Goal: Task Accomplishment & Management: Manage account settings

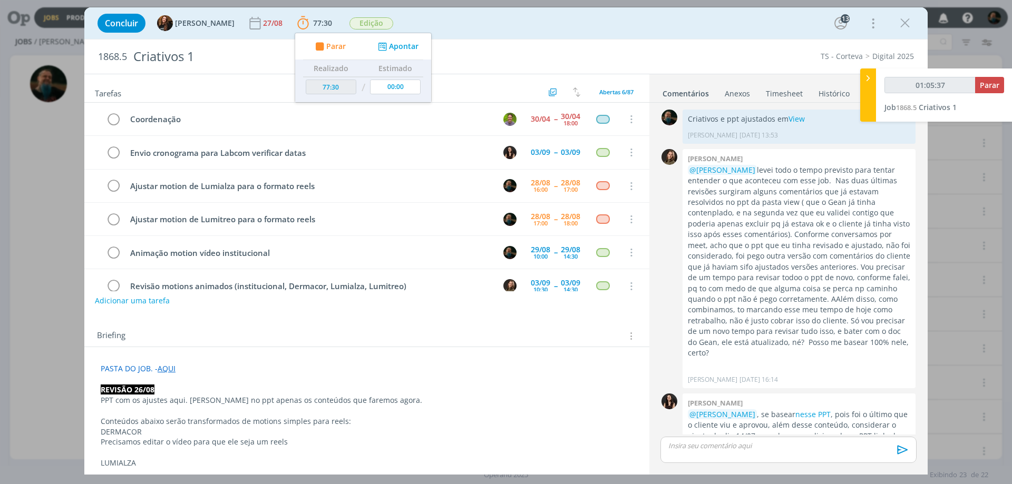
scroll to position [1392, 0]
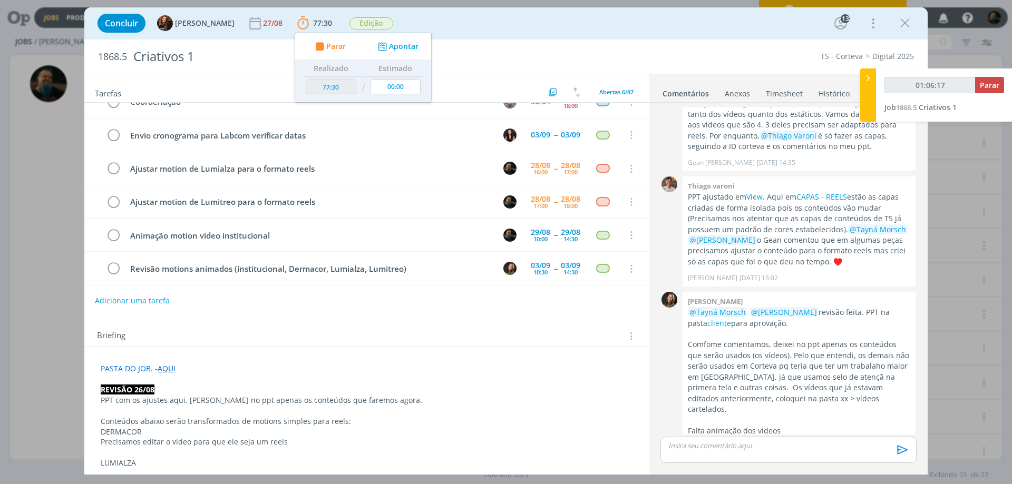
type input "01:06:18"
type input "01:06:35"
click at [725, 445] on p "dialog" at bounding box center [788, 445] width 239 height 9
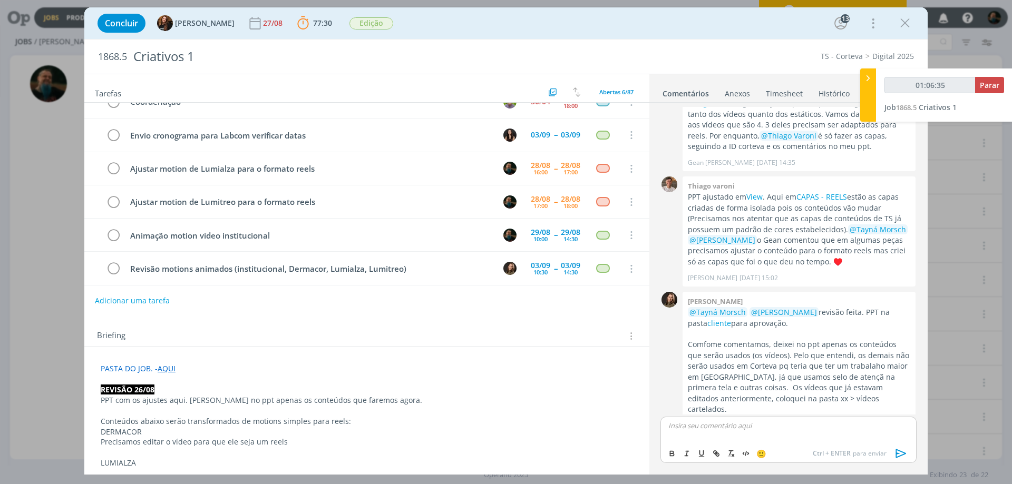
scroll to position [1413, 0]
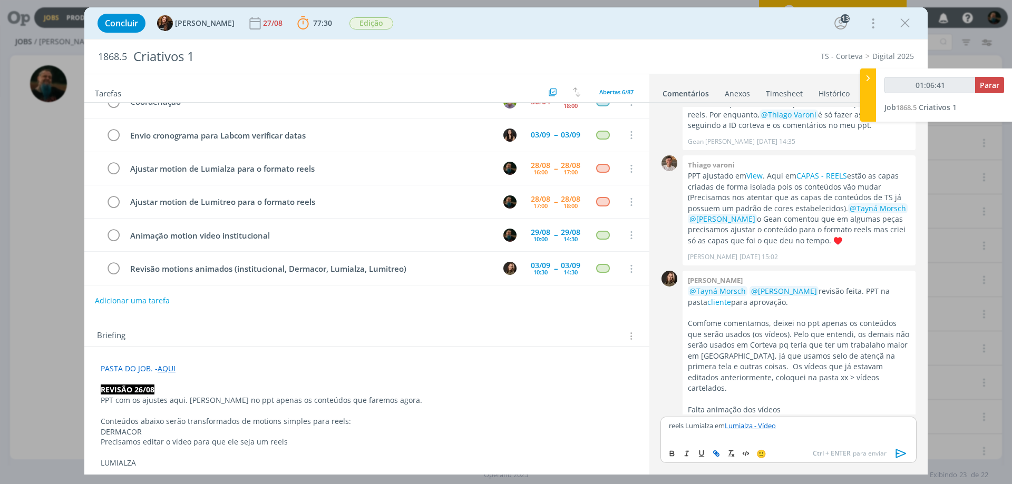
click at [896, 451] on icon "dialog" at bounding box center [902, 454] width 16 height 16
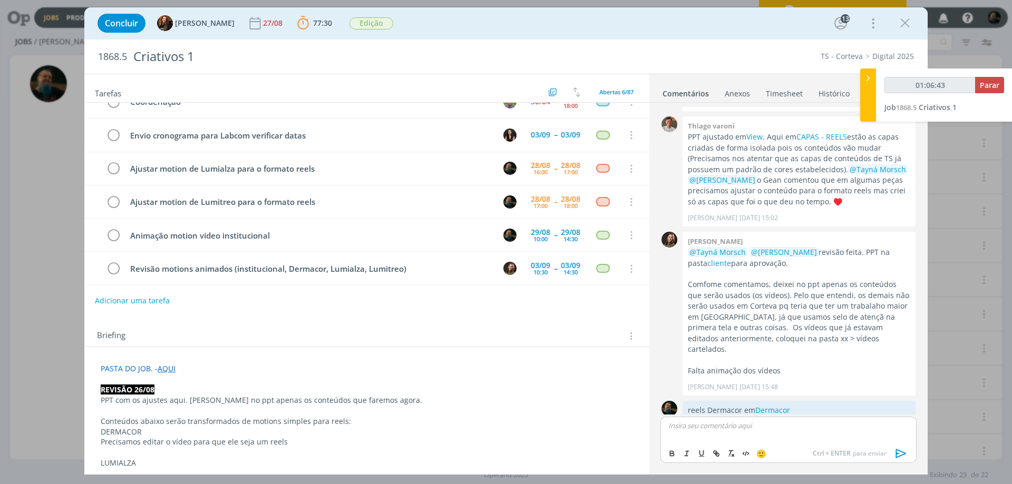
scroll to position [1452, 0]
click at [113, 167] on icon "dialog" at bounding box center [113, 169] width 15 height 16
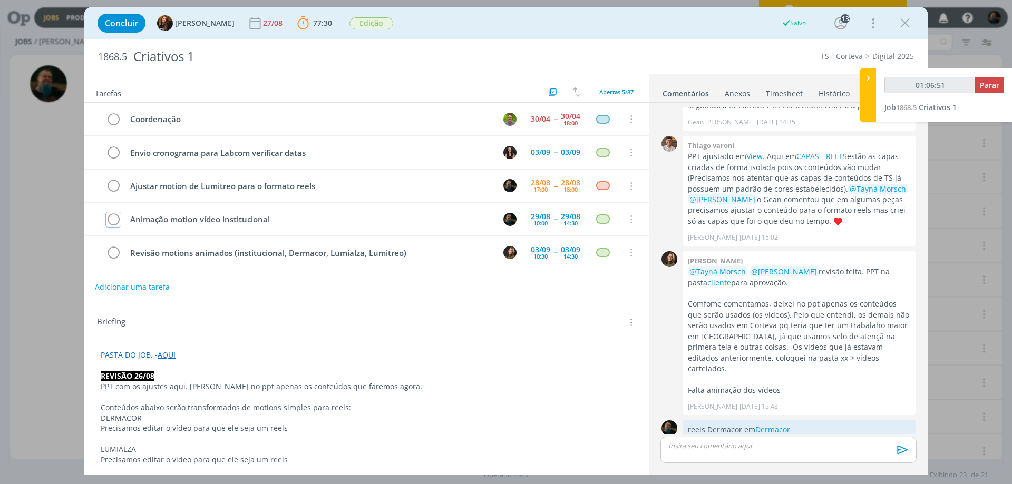
scroll to position [0, 0]
click at [1004, 336] on div "Concluir Tayná Morsch 27/08 77:30 Parar Apontar Data * 28/08/2025 Horas * 00:00…" at bounding box center [506, 242] width 1012 height 484
click at [720, 448] on p "dialog" at bounding box center [788, 445] width 239 height 9
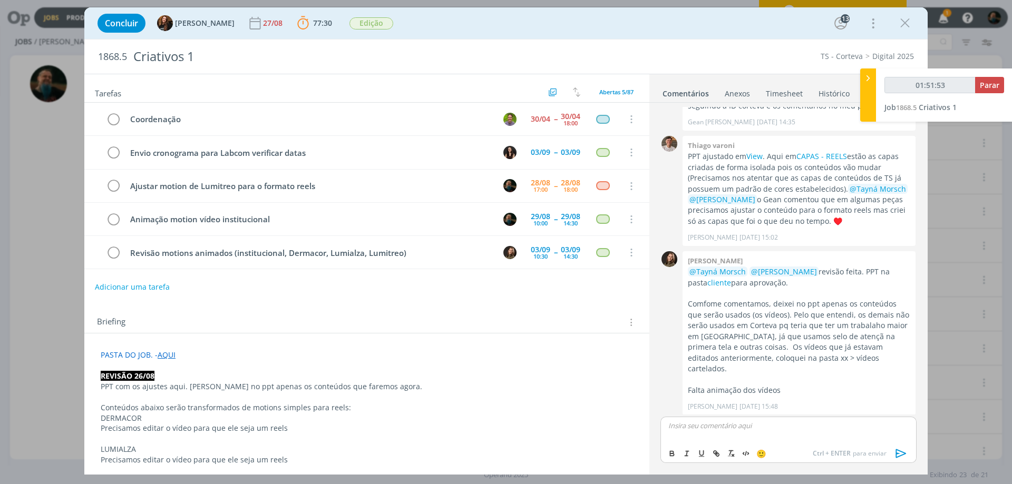
scroll to position [1452, 0]
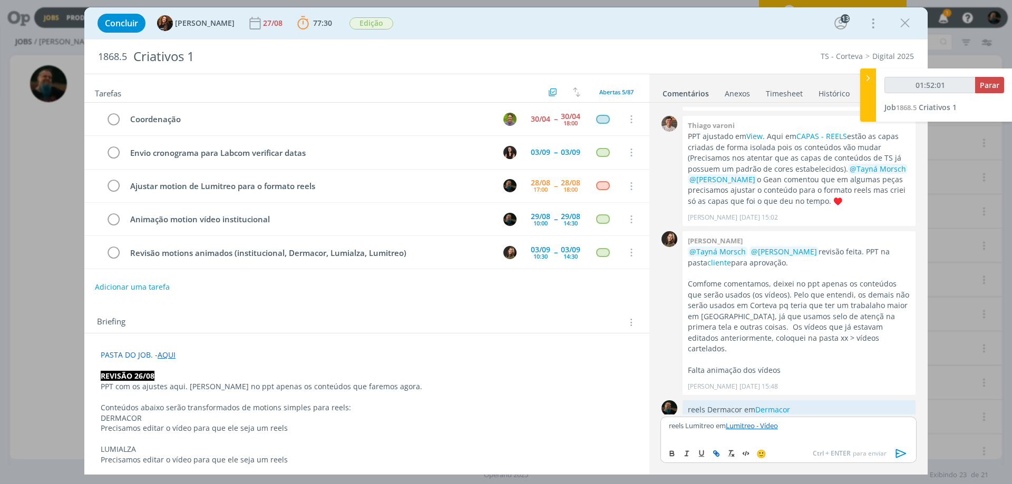
click at [903, 456] on icon "dialog" at bounding box center [902, 454] width 16 height 16
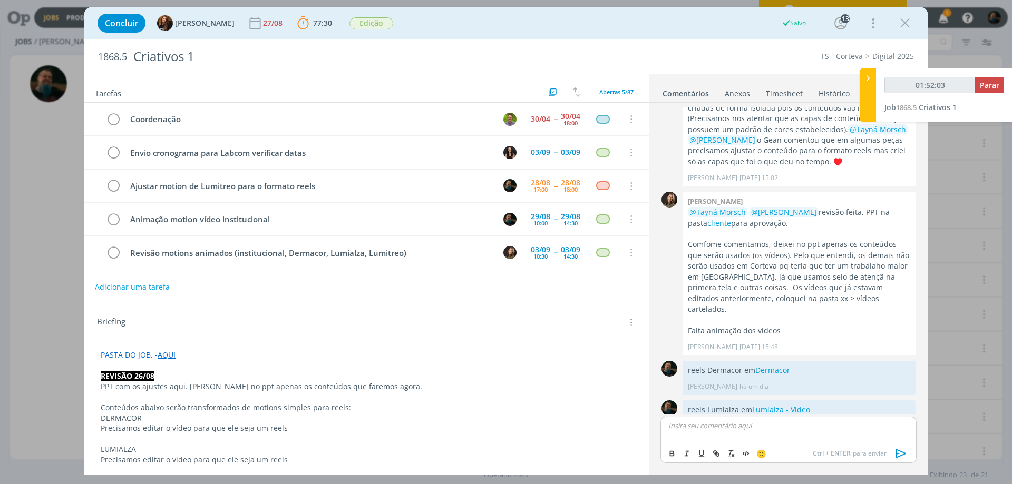
type input "01:52:04"
click at [986, 82] on span "Parar" at bounding box center [990, 85] width 20 height 10
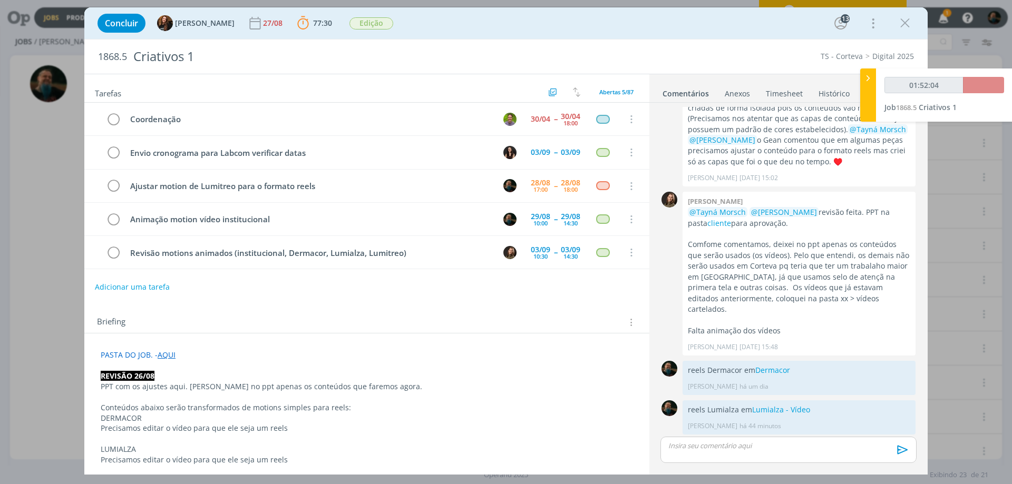
scroll to position [1472, 0]
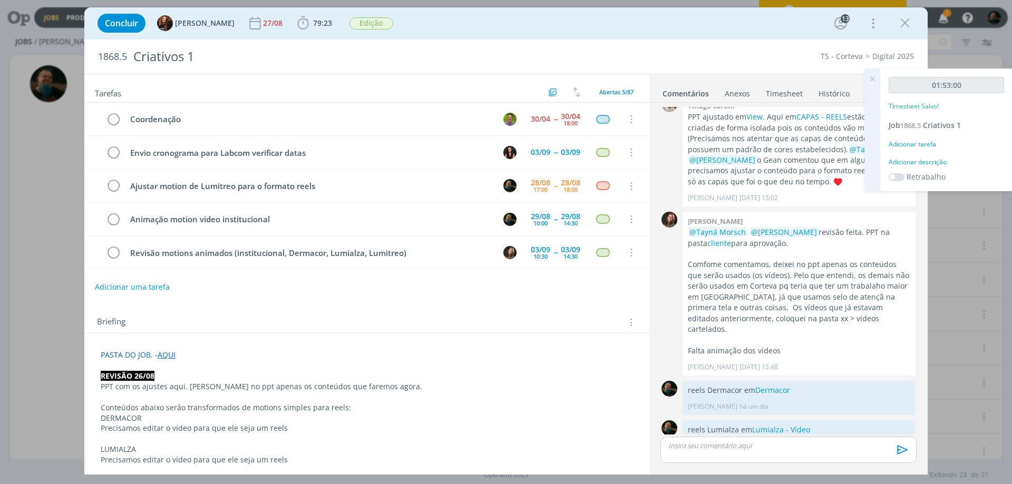
click at [931, 164] on div "Adicionar descrição" at bounding box center [946, 162] width 115 height 9
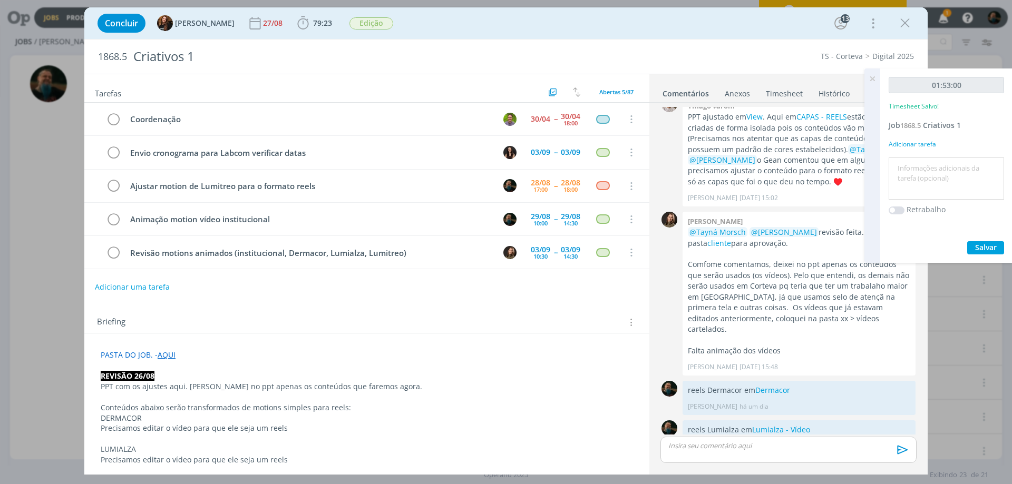
click at [927, 172] on textarea at bounding box center [946, 178] width 110 height 37
type textarea "adaptação de motions para reels"
click at [986, 247] on span "Salvar" at bounding box center [986, 248] width 22 height 10
click at [870, 77] on icon at bounding box center [872, 79] width 19 height 21
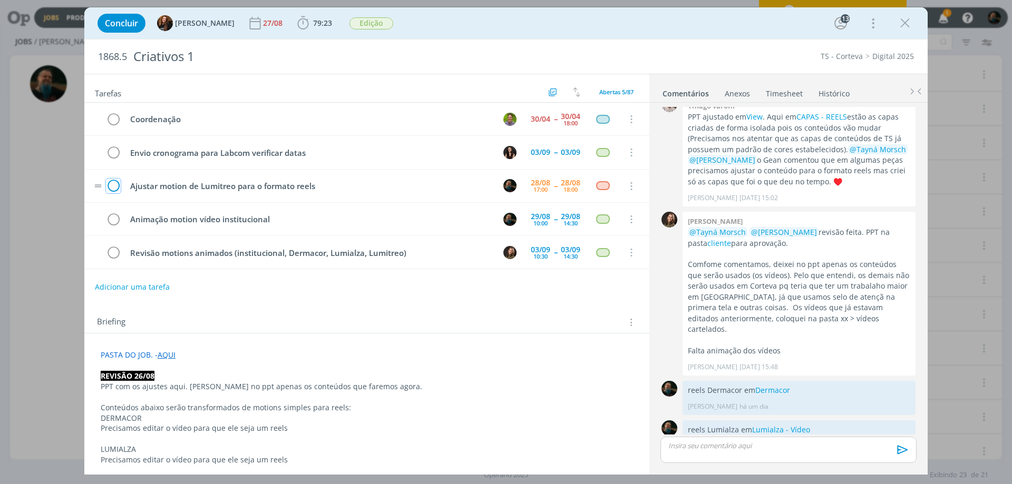
click at [108, 186] on icon "dialog" at bounding box center [113, 187] width 15 height 16
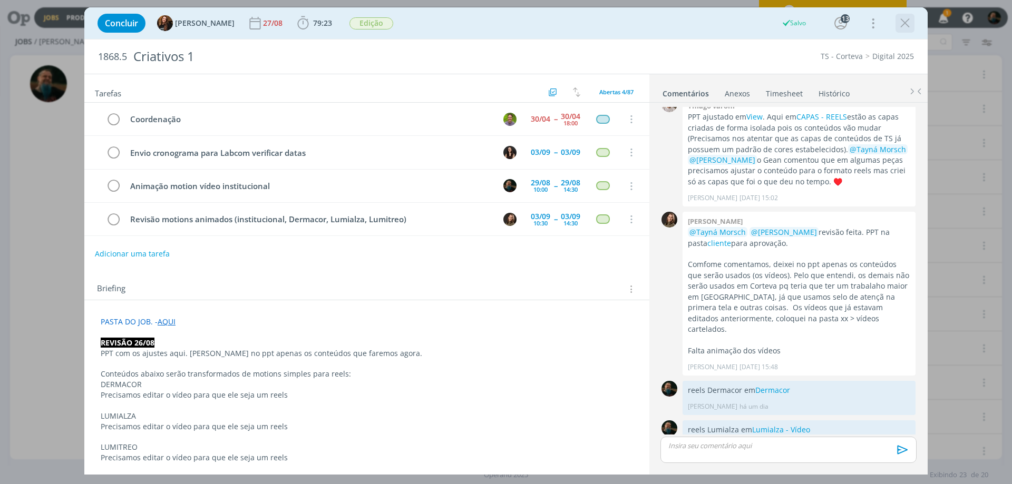
click at [907, 21] on icon "dialog" at bounding box center [905, 23] width 16 height 16
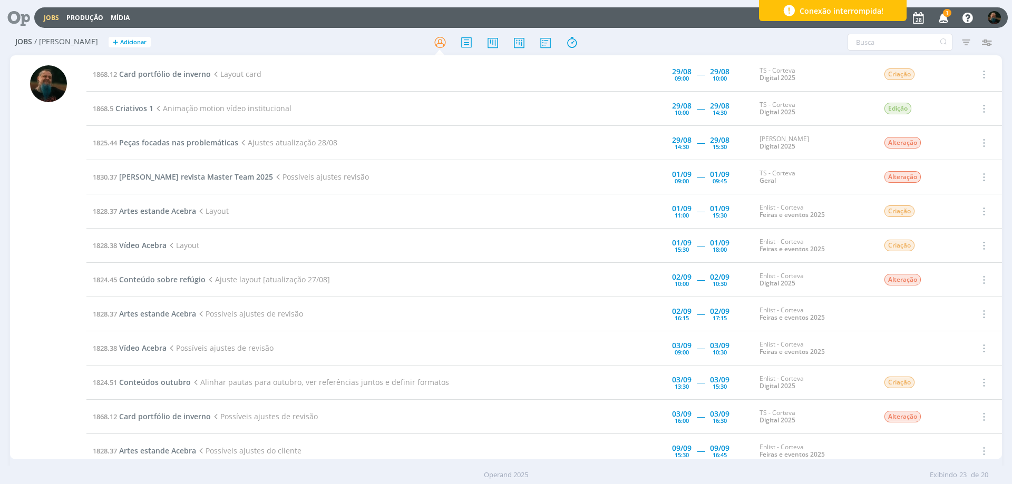
click at [896, 12] on div "Conexão interrompida!" at bounding box center [833, 10] width 148 height 21
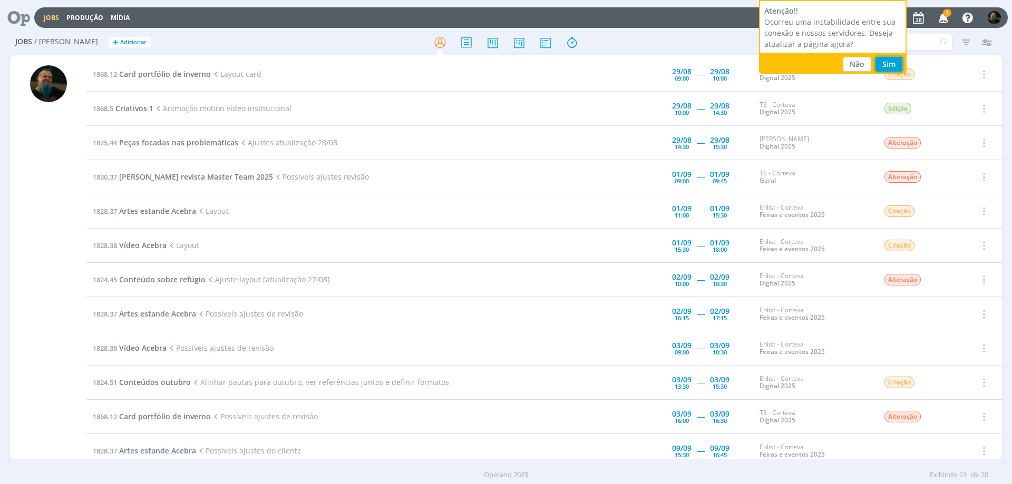
click at [891, 61] on button "Sim" at bounding box center [889, 64] width 27 height 15
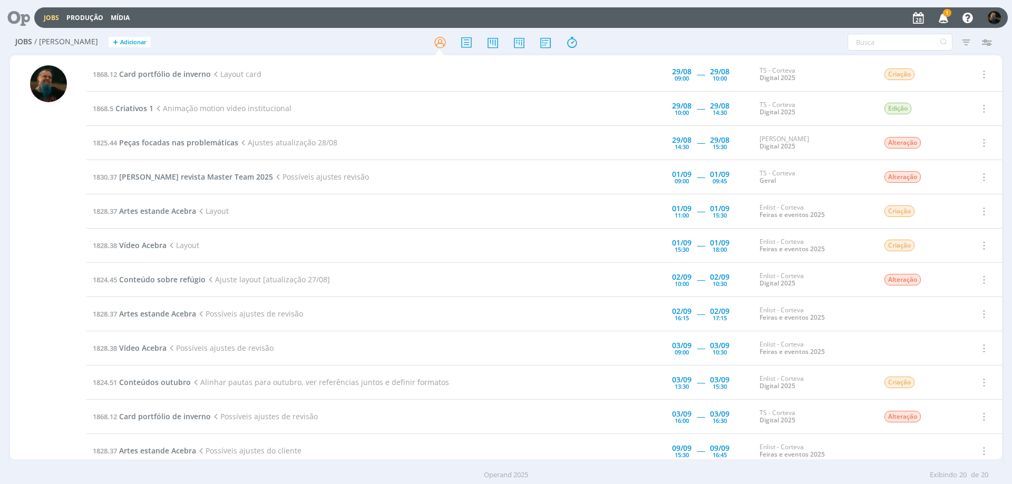
click at [942, 15] on icon "button" at bounding box center [944, 17] width 18 height 18
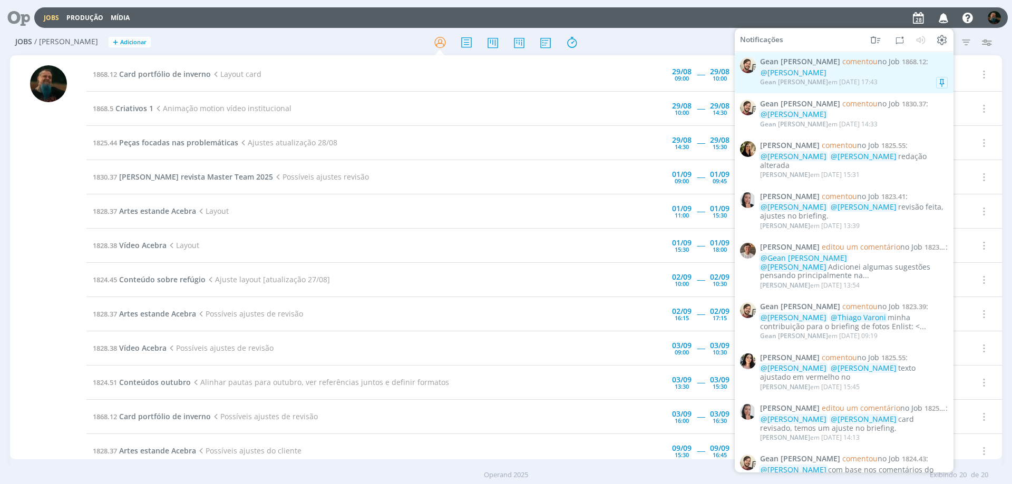
click at [898, 74] on div "@[PERSON_NAME]" at bounding box center [854, 73] width 188 height 9
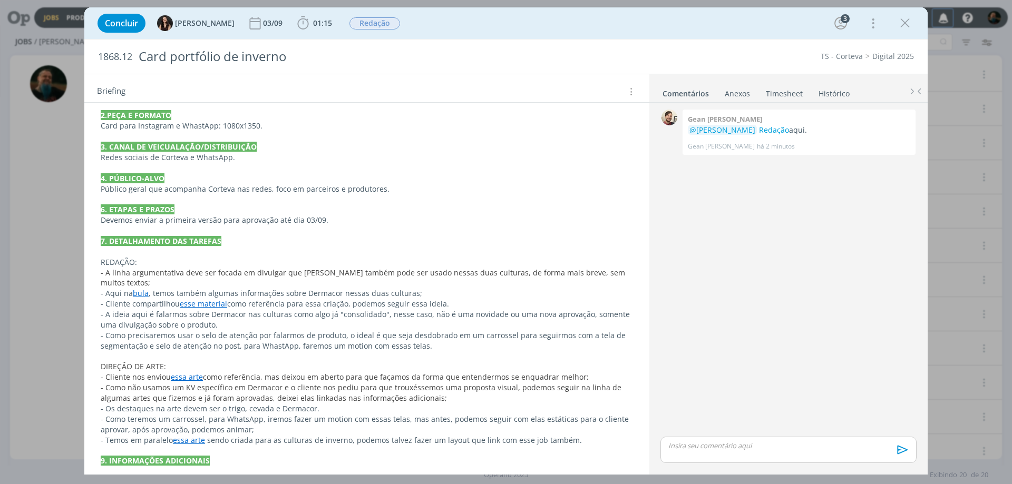
scroll to position [342, 0]
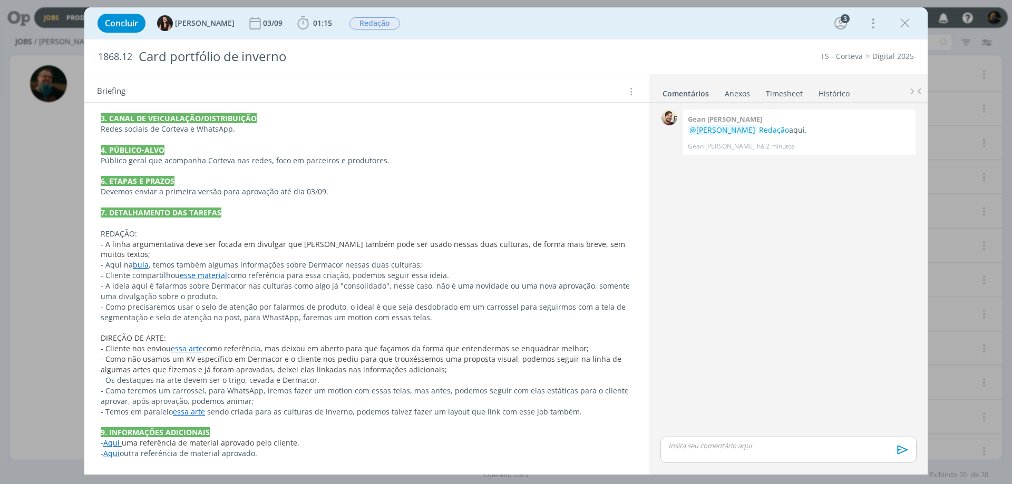
click at [208, 276] on link "esse material" at bounding box center [203, 275] width 47 height 10
click at [210, 293] on link "[URL][DOMAIN_NAME]" at bounding box center [170, 296] width 80 height 14
click at [357, 280] on p "- Cliente compartilhou esse material como referência para essa criação, podemos…" at bounding box center [366, 276] width 531 height 11
click at [190, 349] on link "essa arte" at bounding box center [187, 349] width 32 height 10
click at [205, 370] on link "[URL][DOMAIN_NAME]" at bounding box center [170, 370] width 80 height 14
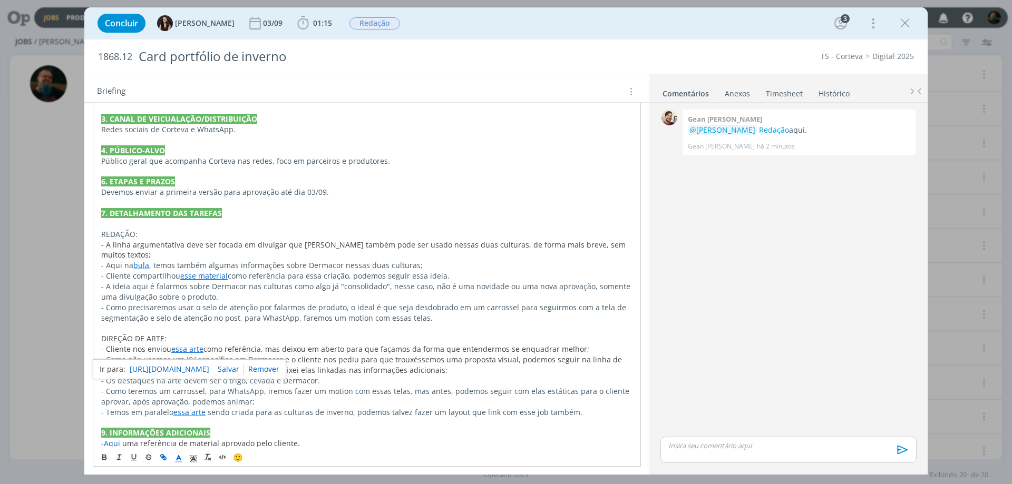
click at [372, 344] on p "DIREÇÃO DE ARTE:" at bounding box center [366, 339] width 531 height 11
click at [188, 410] on link "essa arte" at bounding box center [189, 413] width 32 height 10
click at [176, 430] on link "[URL][DOMAIN_NAME]" at bounding box center [170, 433] width 80 height 14
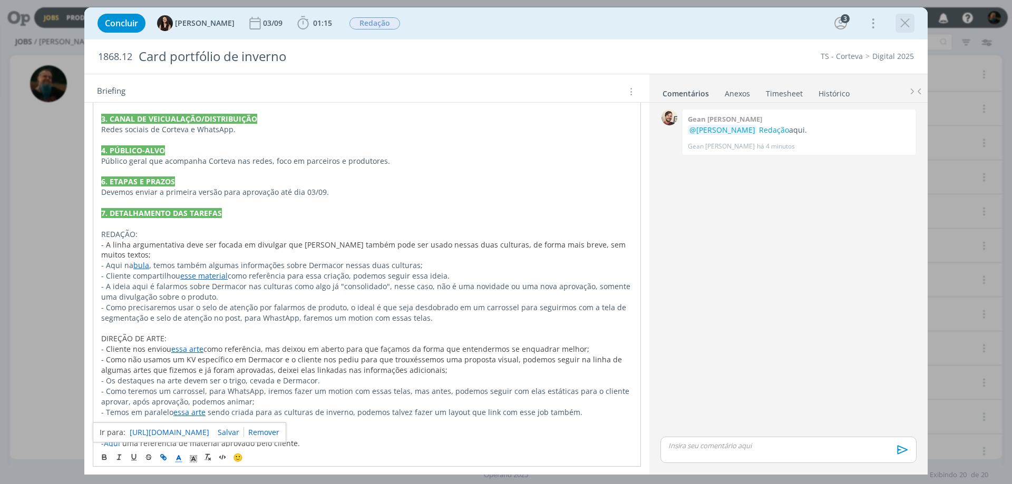
click at [903, 23] on icon "dialog" at bounding box center [905, 23] width 16 height 16
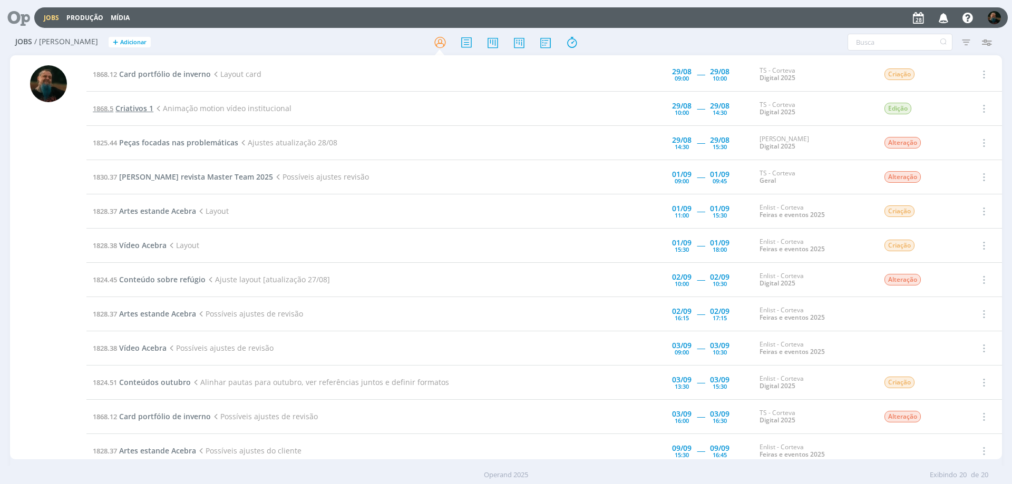
click at [137, 109] on span "Criativos 1" at bounding box center [134, 108] width 38 height 10
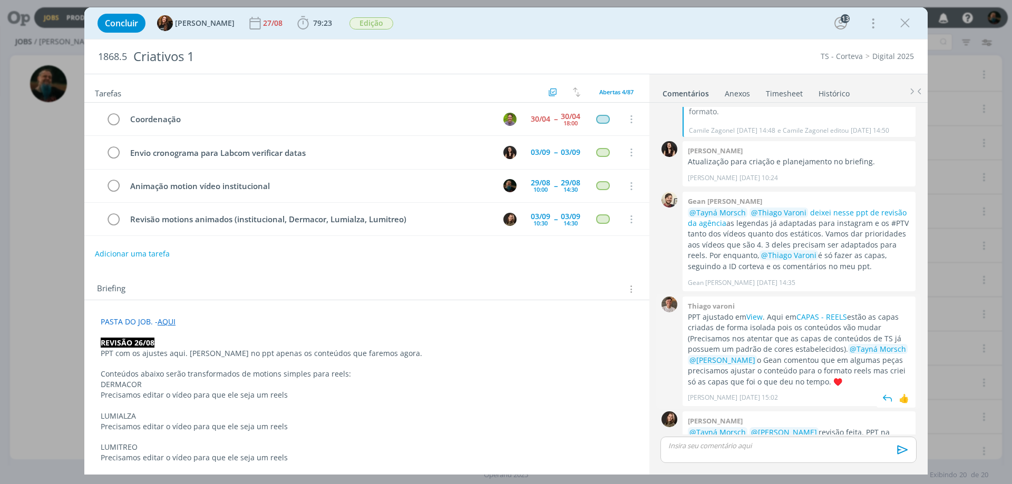
scroll to position [1198, 0]
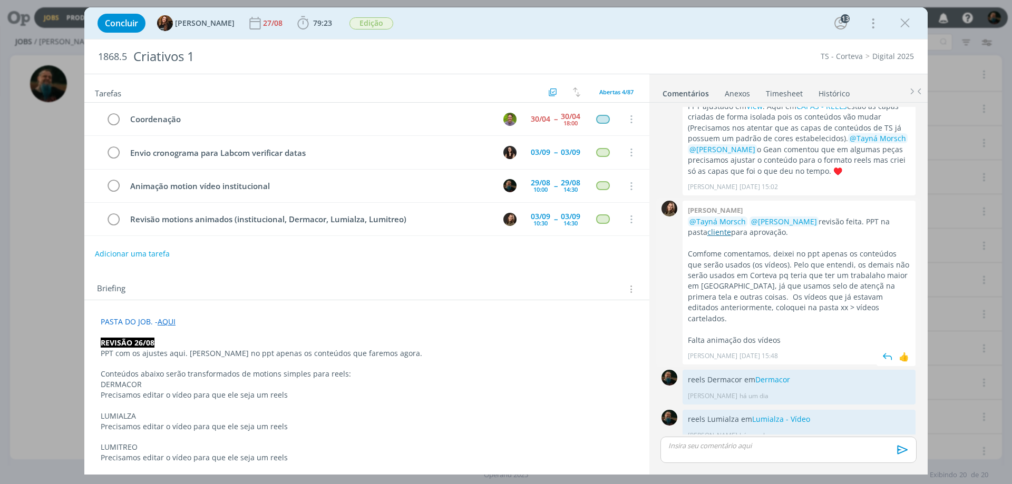
click at [731, 227] on link "cliente" at bounding box center [720, 232] width 24 height 10
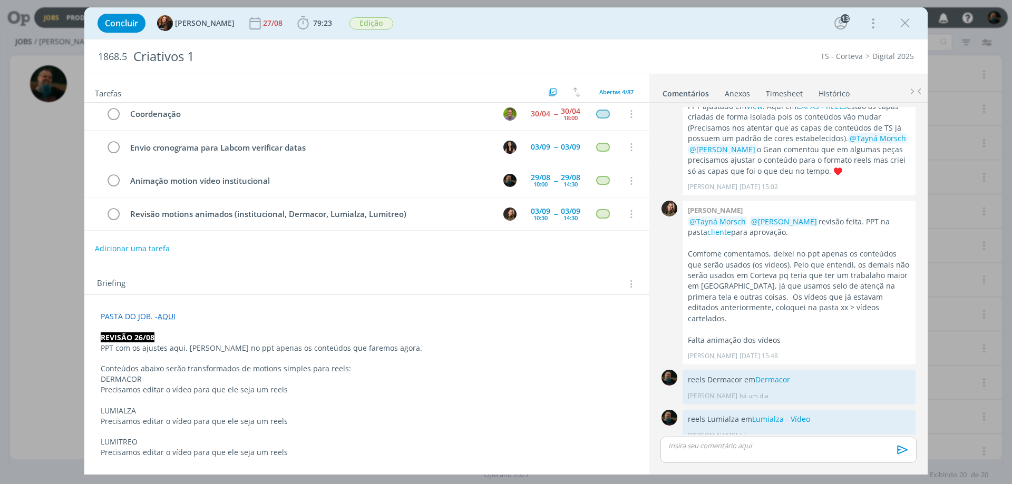
scroll to position [0, 0]
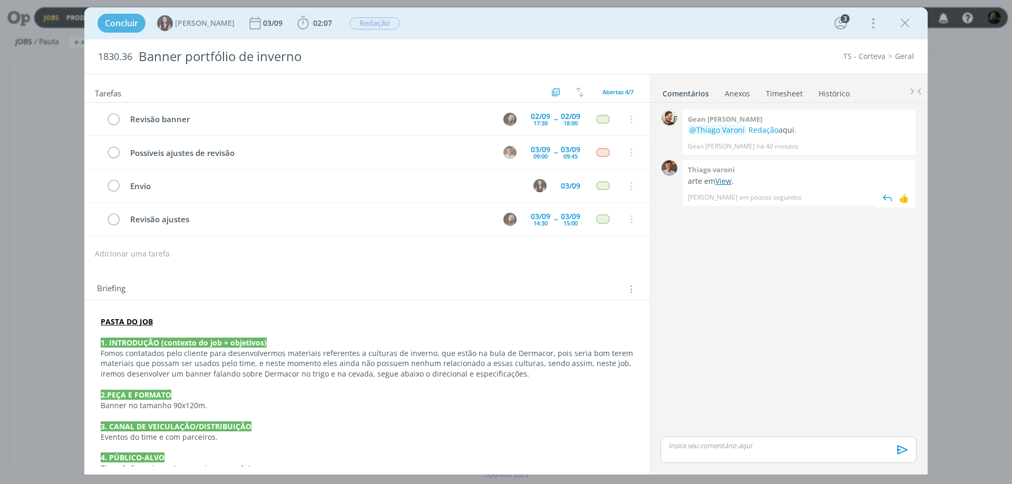
click at [728, 179] on link "View" at bounding box center [723, 181] width 16 height 10
click at [724, 179] on link "View" at bounding box center [723, 181] width 16 height 10
